Goal: Task Accomplishment & Management: Use online tool/utility

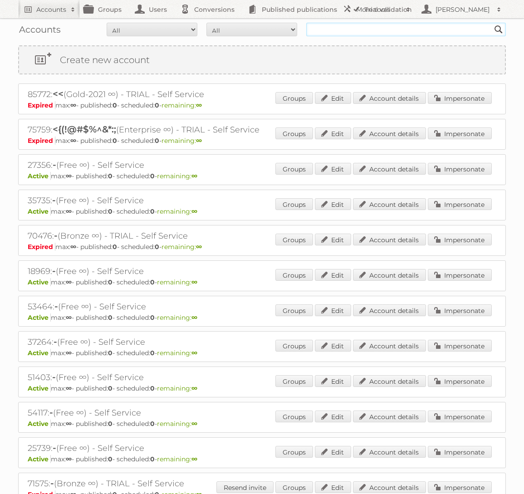
click at [347, 30] on input "text" at bounding box center [406, 30] width 200 height 14
type input "GAMMA"
click at [492, 23] on input "Search" at bounding box center [499, 30] width 14 height 14
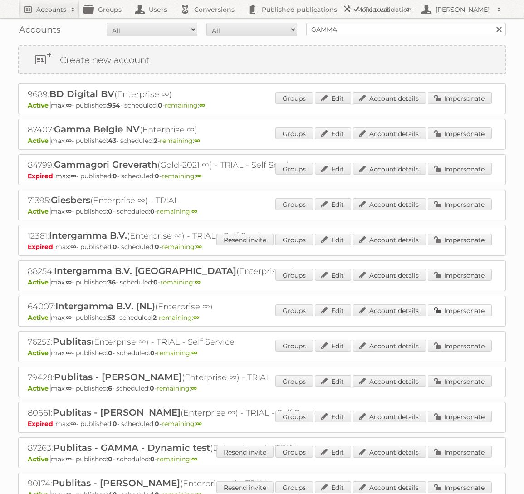
click at [443, 309] on link "Impersonate" at bounding box center [460, 311] width 64 height 12
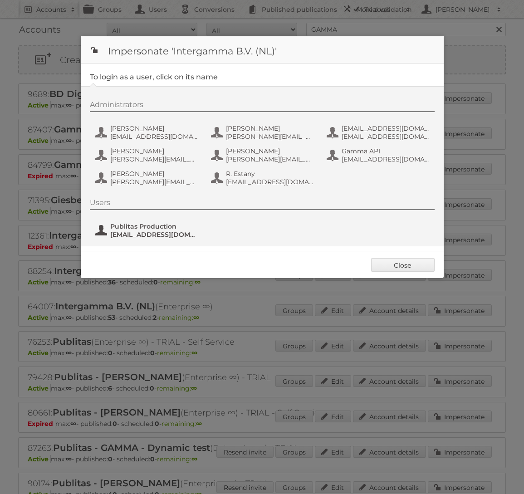
click at [183, 226] on span "Publitas Production" at bounding box center [154, 226] width 88 height 8
